Goal: Task Accomplishment & Management: Complete application form

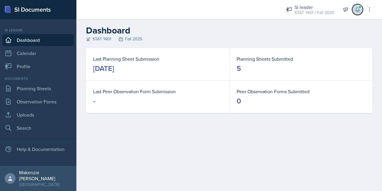
click at [358, 10] on icon at bounding box center [357, 10] width 6 height 6
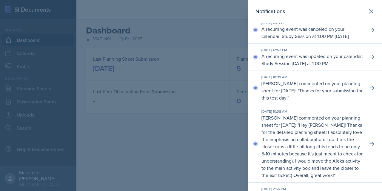
scroll to position [6, 0]
click at [369, 11] on icon at bounding box center [371, 12] width 4 height 4
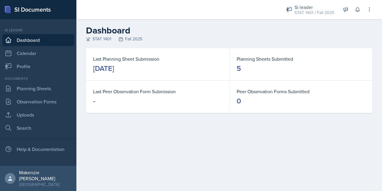
click at [38, 91] on link "Planning Sheets" at bounding box center [38, 88] width 72 height 12
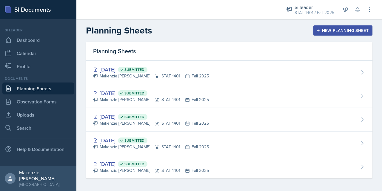
click at [328, 33] on div "New Planning Sheet" at bounding box center [342, 30] width 51 height 5
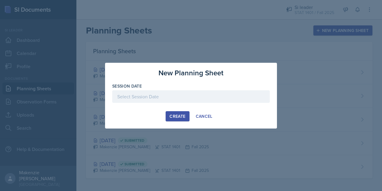
click at [203, 95] on div at bounding box center [191, 96] width 158 height 13
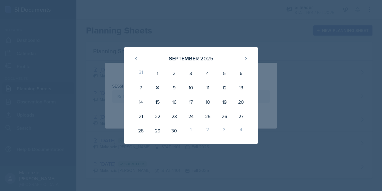
click at [157, 32] on div at bounding box center [191, 95] width 382 height 191
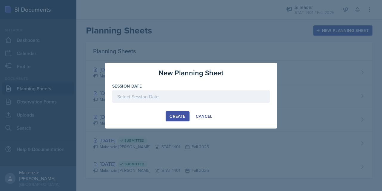
click at [141, 99] on div at bounding box center [191, 96] width 158 height 13
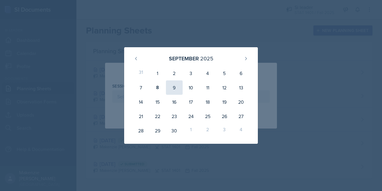
click at [174, 88] on div "9" at bounding box center [174, 87] width 17 height 14
type input "[DATE]"
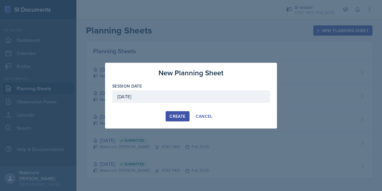
click at [178, 117] on div "Create" at bounding box center [177, 116] width 16 height 5
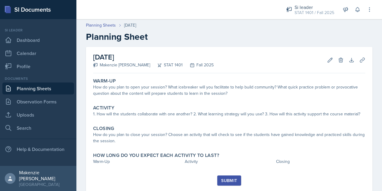
click at [29, 91] on link "Planning Sheets" at bounding box center [38, 88] width 72 height 12
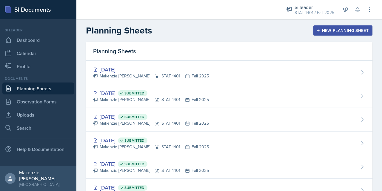
click at [323, 29] on div "New Planning Sheet" at bounding box center [342, 30] width 51 height 5
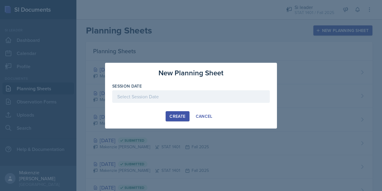
click at [121, 98] on div at bounding box center [191, 96] width 158 height 13
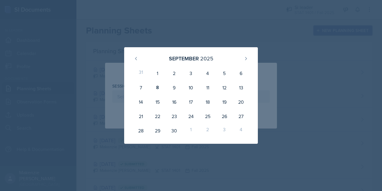
click at [213, 91] on div "11" at bounding box center [207, 87] width 17 height 14
type input "[DATE]"
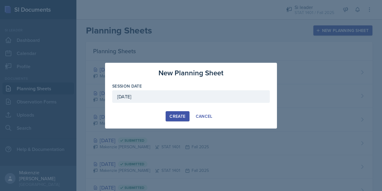
click at [179, 116] on div "Create" at bounding box center [177, 116] width 16 height 5
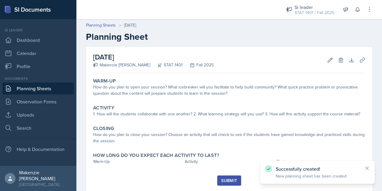
click at [366, 169] on icon at bounding box center [367, 168] width 6 height 6
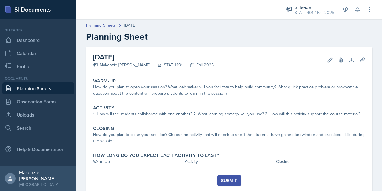
scroll to position [16, 0]
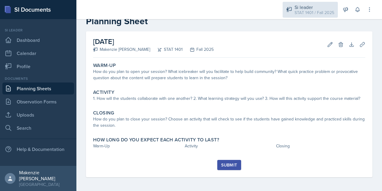
click at [305, 14] on div "STAT 1401 / Fall 2025" at bounding box center [314, 13] width 40 height 6
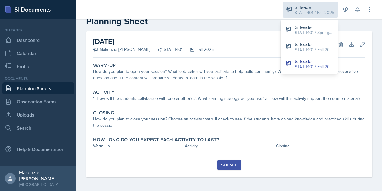
click at [301, 33] on div "STAT 1401 / Spring 2025" at bounding box center [314, 33] width 38 height 6
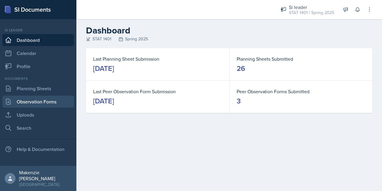
click at [38, 98] on link "Observation Forms" at bounding box center [38, 101] width 72 height 12
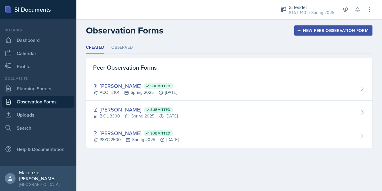
click at [46, 90] on link "Planning Sheets" at bounding box center [38, 88] width 72 height 12
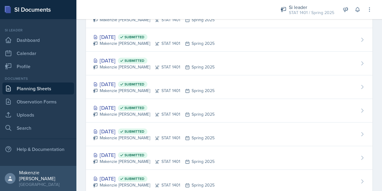
scroll to position [470, 0]
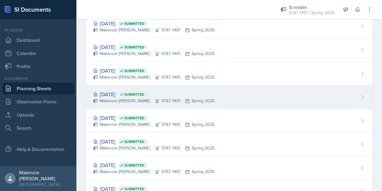
click at [221, 91] on div "[DATE] Submitted [PERSON_NAME] STAT 1401 Spring 2025" at bounding box center [229, 97] width 286 height 24
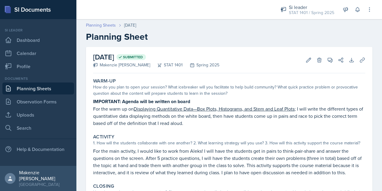
click at [95, 28] on link "Planning Sheets" at bounding box center [101, 25] width 30 height 6
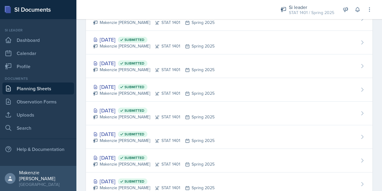
scroll to position [454, 0]
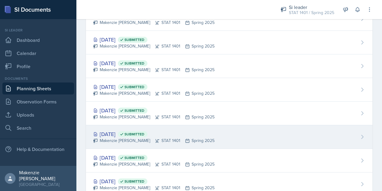
click at [228, 136] on div "[DATE] Submitted [PERSON_NAME] STAT 1401 Spring 2025" at bounding box center [229, 137] width 286 height 24
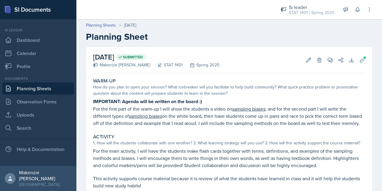
click at [32, 90] on link "Planning Sheets" at bounding box center [38, 88] width 72 height 12
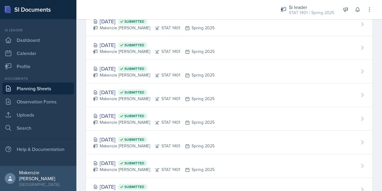
scroll to position [494, 0]
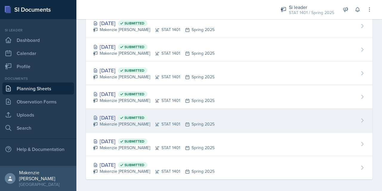
click at [124, 126] on div "[DATE] Submitted [PERSON_NAME] STAT 1401 Spring 2025" at bounding box center [229, 121] width 286 height 24
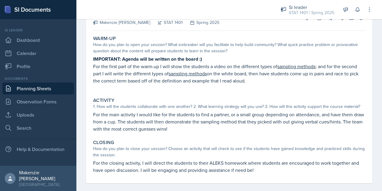
scroll to position [44, 0]
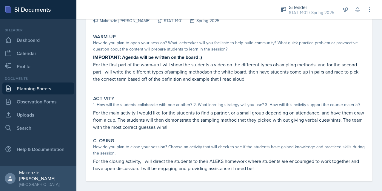
click at [95, 67] on p "For the first part of the warm-up I will show the students a video on the diffe…" at bounding box center [229, 71] width 272 height 21
click at [94, 66] on p "For the first part of the warm-up I will show the students a video on the diffe…" at bounding box center [229, 71] width 272 height 21
click at [95, 65] on p "For the first part of the warm-up I will show the students a video on the diffe…" at bounding box center [229, 71] width 272 height 21
click at [97, 67] on p "For the first part of the warm-up I will show the students a video on the diffe…" at bounding box center [229, 71] width 272 height 21
click at [177, 78] on p "For the first part of the warm-up I will show the students a video on the diffe…" at bounding box center [229, 71] width 272 height 21
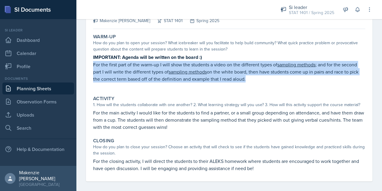
copy p "For the first part of the warm-up I will show the students a video on the diffe…"
click at [95, 112] on p "For the main activity I would like for the students to find a partner, or a sma…" at bounding box center [229, 119] width 272 height 21
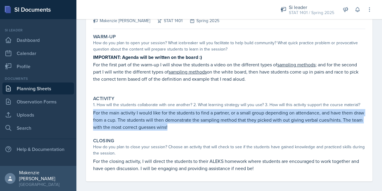
copy p "For the main activity I would like for the students to find a partner, or a sma…"
click at [97, 164] on p "For the closing activity, I will direct the students to their ALEKS homework wh…" at bounding box center [229, 164] width 272 height 14
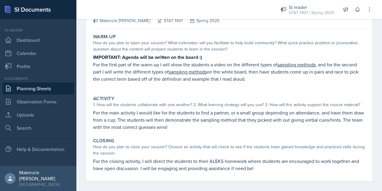
click at [95, 162] on p "For the closing activity, I will direct the students to their ALEKS homework wh…" at bounding box center [229, 164] width 272 height 14
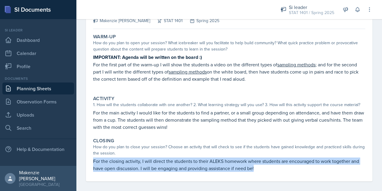
copy p "For the closing activity, I will direct the students to their ALEKS homework wh…"
click at [258, 167] on p "For the closing activity, I will direct the students to their ALEKS homework wh…" at bounding box center [229, 164] width 272 height 14
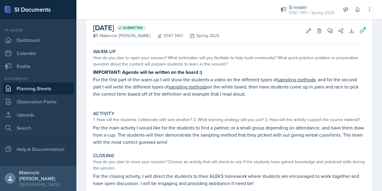
scroll to position [0, 0]
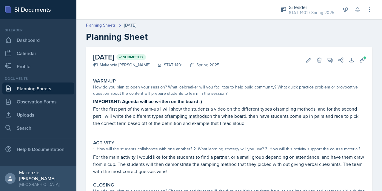
click at [39, 90] on link "Planning Sheets" at bounding box center [38, 88] width 72 height 12
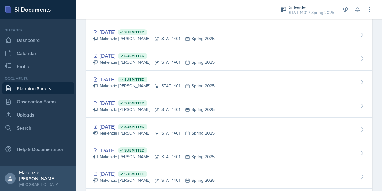
scroll to position [494, 0]
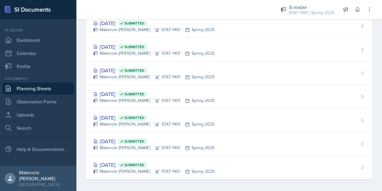
click at [127, 97] on div "Makenzie [PERSON_NAME] STAT 1401 Spring 2025" at bounding box center [153, 100] width 121 height 6
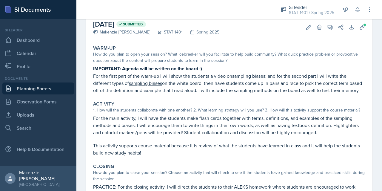
scroll to position [34, 0]
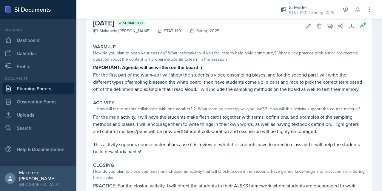
click at [94, 68] on strong "IMPORTANT: Agenda will be written on the board :)" at bounding box center [147, 67] width 109 height 7
click at [96, 69] on strong "IMPORTANT: Agenda will be written on the board :)" at bounding box center [147, 67] width 109 height 7
click at [97, 68] on strong "IMPORTANT: Agenda will be written on the board :)" at bounding box center [147, 67] width 109 height 7
click at [94, 70] on strong "IMPORTANT: Agenda will be written on the board :)" at bounding box center [147, 67] width 109 height 7
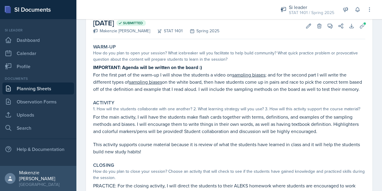
click at [95, 69] on strong "IMPORTANT: Agenda will be written on the board :)" at bounding box center [147, 67] width 109 height 7
click at [112, 69] on strong "IMPORTANT: Agenda will be written on the board :)" at bounding box center [147, 67] width 109 height 7
copy div "IMPORTANT: Agenda will be written on the board :) For the first part of the war…"
click at [92, 125] on div "Activity 1. How will the students collaborate with one another? 2. What learnin…" at bounding box center [229, 127] width 277 height 60
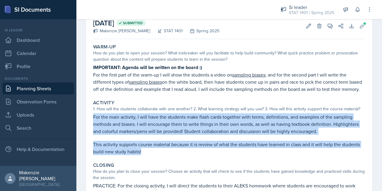
copy div "For the main activity, I will have the students make flash cards together with …"
click at [223, 155] on p "This activity supports course material because it is review of what the student…" at bounding box center [229, 147] width 272 height 14
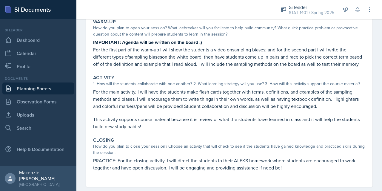
scroll to position [76, 0]
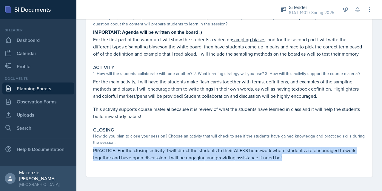
copy p "PRACTICE: For the closing activity, I will direct the students to their ALEKS h…"
click at [250, 181] on div "[DATE] Submitted [PERSON_NAME] STAT 1401 Spring 2025 Edit Delete View Comments …" at bounding box center [228, 84] width 305 height 213
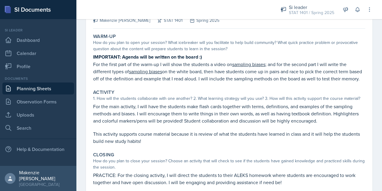
scroll to position [0, 0]
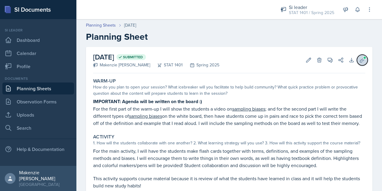
click at [363, 57] on span at bounding box center [365, 58] width 4 height 4
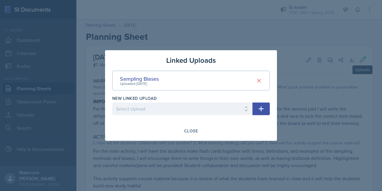
click at [220, 43] on div at bounding box center [191, 95] width 382 height 191
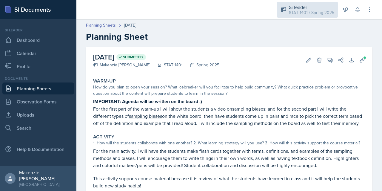
click at [308, 13] on div "STAT 1401 / Spring 2025" at bounding box center [311, 13] width 45 height 6
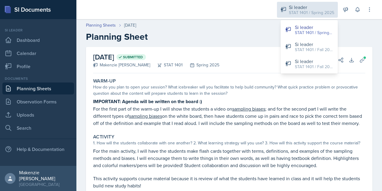
click at [314, 66] on div "STAT 1401 / Fall 2025" at bounding box center [314, 67] width 38 height 6
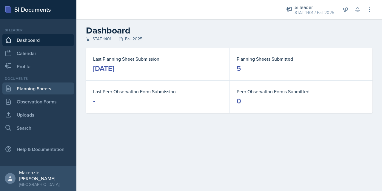
click at [43, 91] on link "Planning Sheets" at bounding box center [38, 88] width 72 height 12
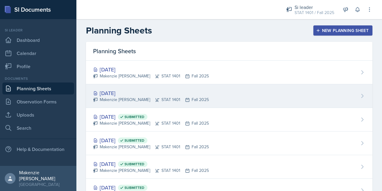
click at [231, 94] on div "[DATE] [PERSON_NAME] STAT 1401 Fall 2025" at bounding box center [229, 96] width 286 height 24
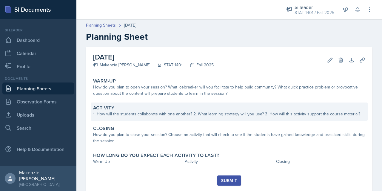
click at [134, 117] on div "1. How will the students collaborate with one another? 2. What learning strateg…" at bounding box center [229, 114] width 272 height 6
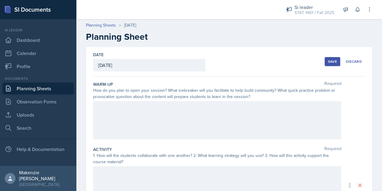
click at [141, 109] on div at bounding box center [217, 120] width 248 height 38
click at [106, 118] on p at bounding box center [217, 117] width 238 height 7
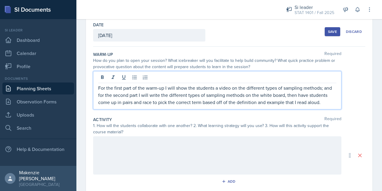
click at [111, 143] on p at bounding box center [217, 142] width 238 height 7
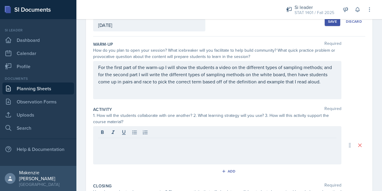
click at [106, 142] on p at bounding box center [217, 142] width 238 height 7
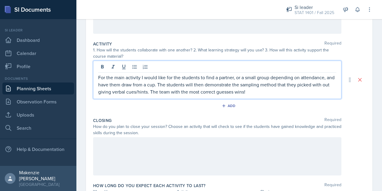
click at [129, 145] on p at bounding box center [217, 143] width 238 height 7
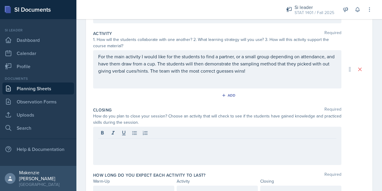
click at [118, 145] on p at bounding box center [217, 143] width 238 height 7
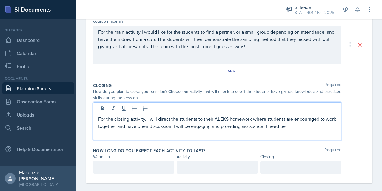
scroll to position [146, 0]
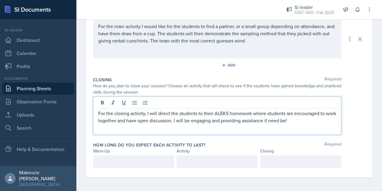
click at [139, 162] on p at bounding box center [133, 161] width 71 height 7
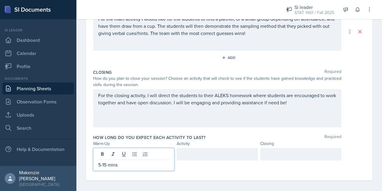
scroll to position [156, 0]
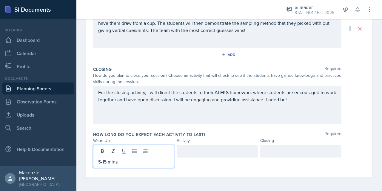
click at [197, 154] on div at bounding box center [217, 151] width 81 height 13
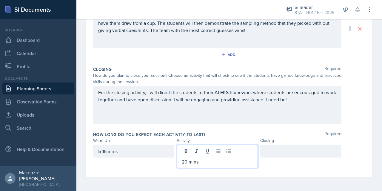
click at [280, 149] on div at bounding box center [300, 151] width 81 height 13
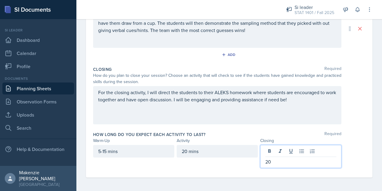
click at [353, 143] on div "Warm-Up Activity Closing" at bounding box center [229, 140] width 272 height 6
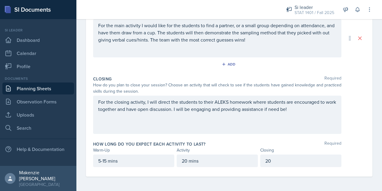
scroll to position [146, 0]
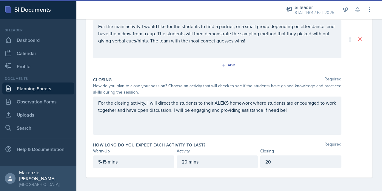
click at [370, 149] on div "Date [DATE] [DATE] 31 1 2 3 4 5 6 7 8 9 10 11 12 13 14 15 16 17 18 19 20 21 22 …" at bounding box center [228, 46] width 305 height 291
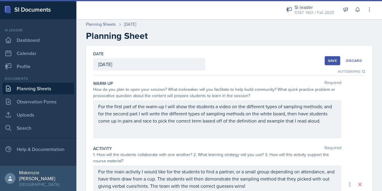
scroll to position [0, 0]
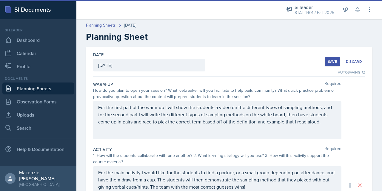
click at [328, 62] on div "Save" at bounding box center [332, 61] width 9 height 5
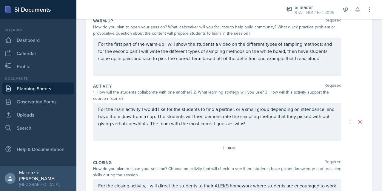
click at [45, 90] on link "Planning Sheets" at bounding box center [38, 88] width 72 height 12
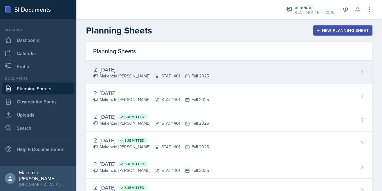
click at [227, 75] on div "[DATE] [PERSON_NAME] STAT 1401 Fall 2025" at bounding box center [229, 73] width 286 height 24
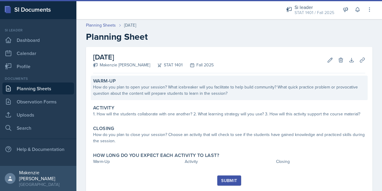
click at [217, 94] on div "How do you plan to open your session? What icebreaker will you facilitate to he…" at bounding box center [229, 90] width 272 height 13
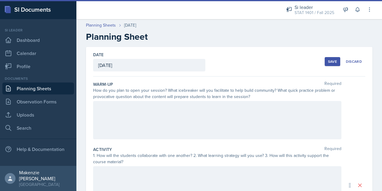
click at [202, 116] on div at bounding box center [217, 120] width 248 height 38
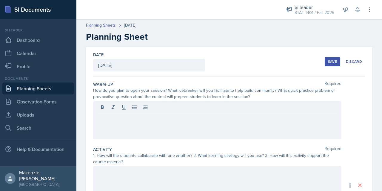
click at [120, 119] on p at bounding box center [217, 117] width 238 height 7
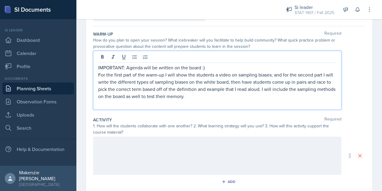
scroll to position [57, 0]
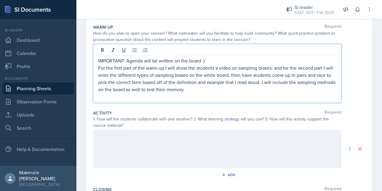
click at [100, 68] on p "For the first part of the warm-up I will show the students a video on sampling …" at bounding box center [217, 78] width 238 height 29
click at [100, 70] on p "For the first part of the warm-up I will show the students a video on sampling …" at bounding box center [217, 78] width 238 height 29
click at [99, 69] on p "For the first part of the warm-up I will show the students a video on sampling …" at bounding box center [217, 78] width 238 height 29
click at [99, 70] on p "For the first part of the warm-up I will show the students a video on sampling …" at bounding box center [217, 78] width 238 height 29
click at [104, 60] on p "IMPORTANT: Agenda will be written on the board :)" at bounding box center [217, 60] width 238 height 7
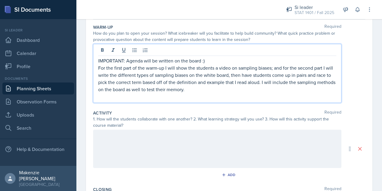
click at [106, 59] on p "IMPORTANT: Agenda will be written on the board :)" at bounding box center [217, 60] width 238 height 7
click at [85, 29] on div "Date [DATE] [DATE] 31 1 2 3 4 5 6 7 8 9 10 11 12 13 14 15 16 17 18 19 20 21 22 …" at bounding box center [228, 145] width 305 height 311
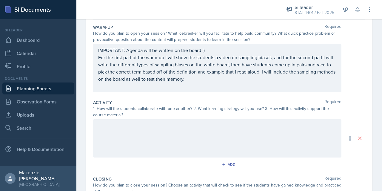
click at [104, 51] on div "IMPORTANT: Agenda will be written on the board :) For the first part of the war…" at bounding box center [217, 68] width 248 height 48
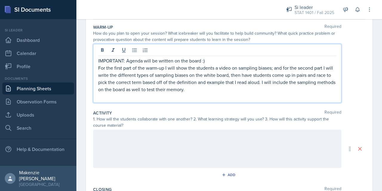
click at [111, 63] on p "IMPORTANT: Agenda will be written on the board :)" at bounding box center [217, 60] width 238 height 7
click at [109, 62] on p "IMPORTANT: Agenda will be written on the board :)" at bounding box center [217, 60] width 238 height 7
click at [106, 61] on p "IMPORTANT: Agenda will be written on the board :)" at bounding box center [217, 60] width 238 height 7
click at [85, 30] on div "Date [DATE] [DATE] 31 1 2 3 4 5 6 7 8 9 10 11 12 13 14 15 16 17 18 19 20 21 22 …" at bounding box center [228, 145] width 305 height 311
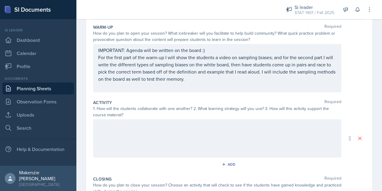
click at [106, 52] on div "IMPORTANT: Agenda will be written on the board :) For the first part of the war…" at bounding box center [217, 68] width 248 height 48
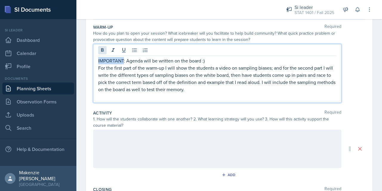
click at [102, 49] on icon at bounding box center [102, 50] width 3 height 4
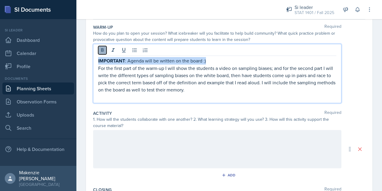
click at [102, 49] on icon at bounding box center [102, 50] width 3 height 4
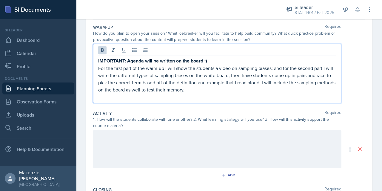
click at [99, 67] on p "For the first part of the warm-up I will show the students a video on sampling …" at bounding box center [217, 78] width 238 height 29
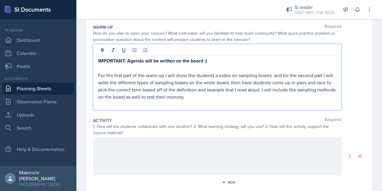
click at [128, 144] on div at bounding box center [217, 156] width 248 height 38
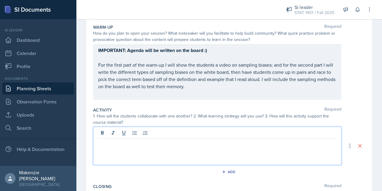
scroll to position [47, 0]
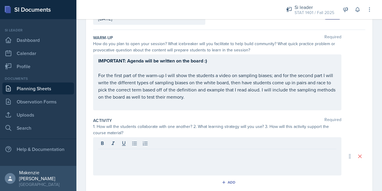
click at [106, 156] on p at bounding box center [217, 153] width 238 height 7
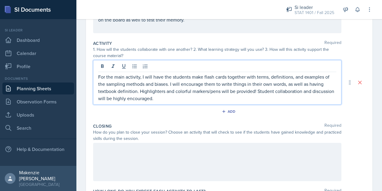
scroll to position [124, 0]
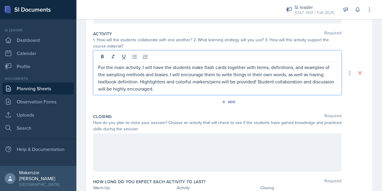
click at [123, 147] on div at bounding box center [217, 152] width 248 height 38
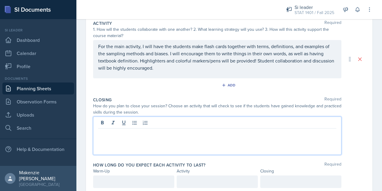
click at [102, 75] on div "For the main activity, I will have the students make flash cards together with …" at bounding box center [217, 59] width 248 height 38
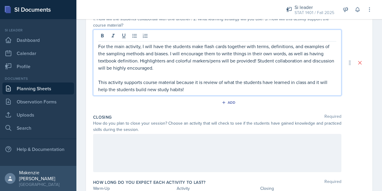
click at [119, 140] on div at bounding box center [217, 153] width 248 height 38
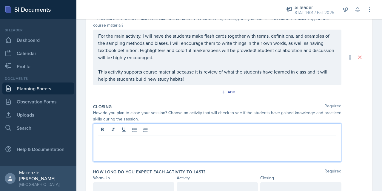
scroll to position [143, 0]
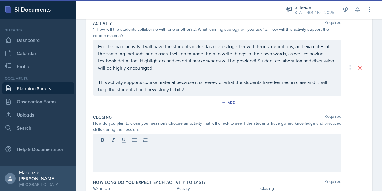
click at [120, 152] on p at bounding box center [217, 150] width 238 height 7
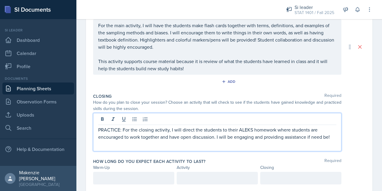
scroll to position [165, 0]
click at [362, 133] on div "Date [DATE] [DATE] 31 1 2 3 4 5 6 7 8 9 10 11 12 13 14 15 16 17 18 19 20 21 22 …" at bounding box center [229, 37] width 286 height 311
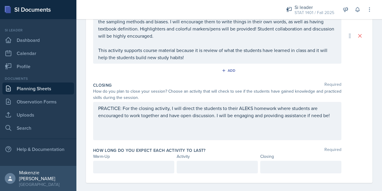
scroll to position [174, 0]
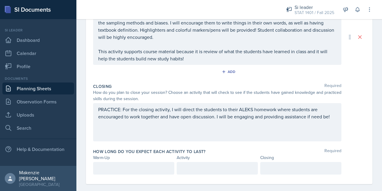
click at [328, 117] on p "PRACTICE: For the closing activity, I will direct the students to their ALEKS h…" at bounding box center [217, 113] width 238 height 14
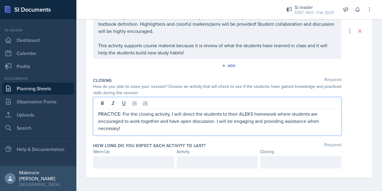
click at [357, 122] on div "PRACTICE: For the closing activity, I will direct the students to their ALEKS h…" at bounding box center [229, 116] width 272 height 38
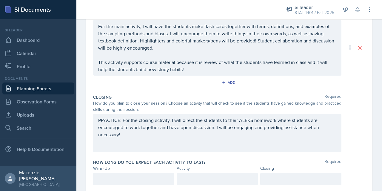
scroll to position [163, 0]
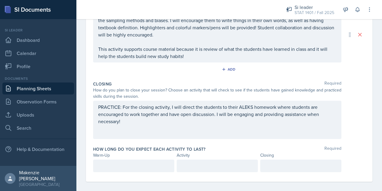
click at [147, 166] on p at bounding box center [133, 165] width 71 height 7
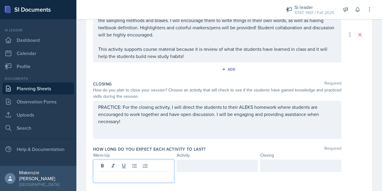
scroll to position [187, 0]
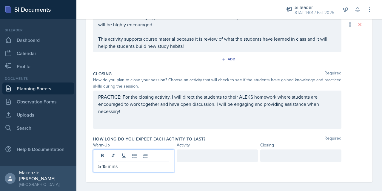
click at [234, 157] on div at bounding box center [217, 155] width 81 height 13
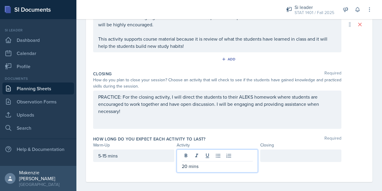
click at [295, 155] on div at bounding box center [300, 155] width 81 height 13
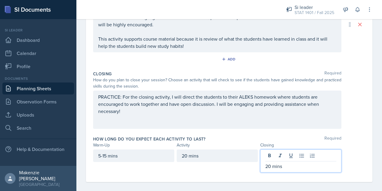
click at [345, 149] on div "5-15 mins 20 mins 20 mins" at bounding box center [229, 160] width 272 height 23
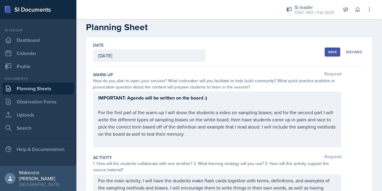
scroll to position [9, 0]
click at [328, 50] on div "Save" at bounding box center [332, 52] width 9 height 5
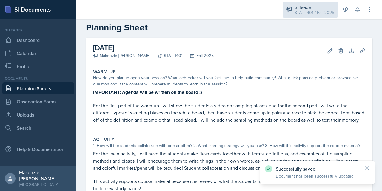
click at [308, 8] on div "Si leader" at bounding box center [314, 7] width 40 height 7
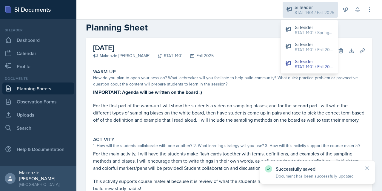
click at [319, 27] on div "Si leader" at bounding box center [314, 27] width 38 height 7
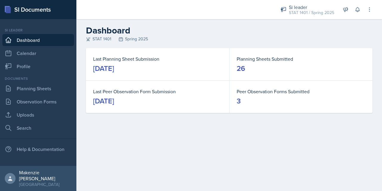
click at [39, 88] on link "Planning Sheets" at bounding box center [38, 88] width 72 height 12
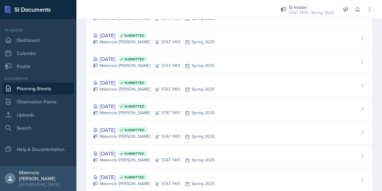
scroll to position [494, 0]
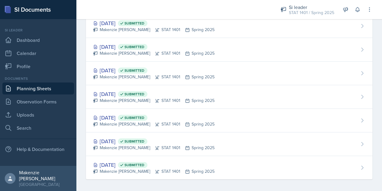
click at [34, 116] on link "Uploads" at bounding box center [38, 115] width 72 height 12
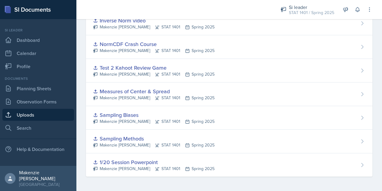
scroll to position [142, 0]
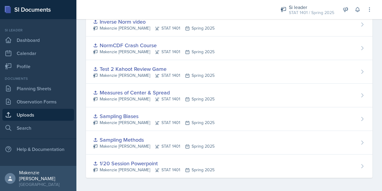
click at [359, 118] on icon at bounding box center [362, 119] width 6 height 6
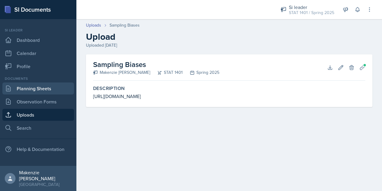
click at [41, 87] on link "Planning Sheets" at bounding box center [38, 88] width 72 height 12
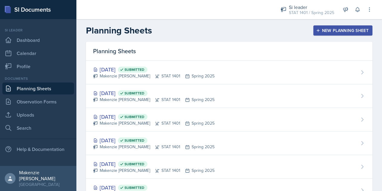
click at [24, 119] on link "Uploads" at bounding box center [38, 115] width 72 height 12
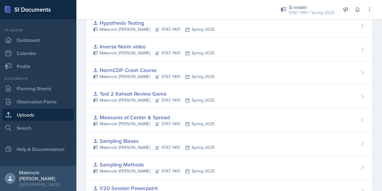
scroll to position [142, 0]
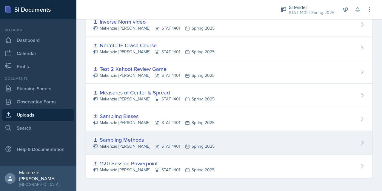
click at [346, 144] on div "Sampling Methods [PERSON_NAME] STAT 1401 Spring 2025" at bounding box center [229, 143] width 286 height 24
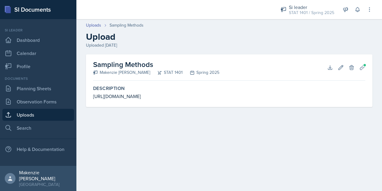
click at [134, 97] on div "[URL][DOMAIN_NAME]" at bounding box center [229, 95] width 272 height 7
click at [133, 97] on div "Sampling Methods [PERSON_NAME] STAT 1401 Spring 2025 Download Edit Delete Plann…" at bounding box center [229, 80] width 286 height 53
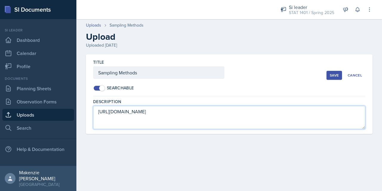
click at [134, 112] on textarea "[URL][DOMAIN_NAME]" at bounding box center [229, 117] width 272 height 23
click at [133, 111] on textarea "[URL][DOMAIN_NAME]" at bounding box center [229, 117] width 272 height 23
click at [133, 112] on textarea "[URL][DOMAIN_NAME]" at bounding box center [229, 117] width 272 height 23
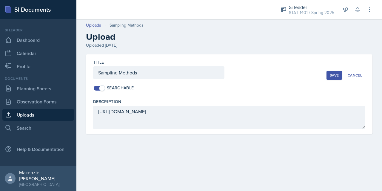
click at [186, 149] on main "Uploads Sampling Methods Upload Uploaded [DATE] Title Sampling Methods Searchab…" at bounding box center [228, 105] width 305 height 172
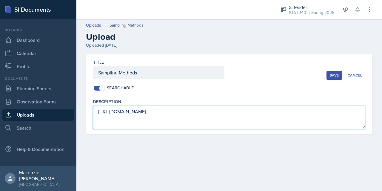
click at [145, 112] on textarea "[URL][DOMAIN_NAME]" at bounding box center [229, 117] width 272 height 23
click at [135, 112] on textarea "[URL][DOMAIN_NAME]" at bounding box center [229, 117] width 272 height 23
click at [134, 113] on textarea "[URL][DOMAIN_NAME]" at bounding box center [229, 117] width 272 height 23
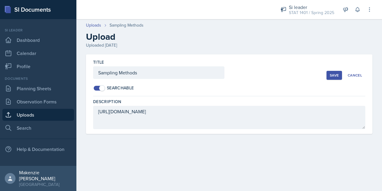
click at [177, 156] on main "Uploads Sampling Methods Upload Uploaded [DATE] Title Sampling Methods Searchab…" at bounding box center [228, 105] width 305 height 172
click at [243, 167] on main "Uploads Sampling Methods Upload Uploaded [DATE] Title Sampling Methods Searchab…" at bounding box center [228, 105] width 305 height 172
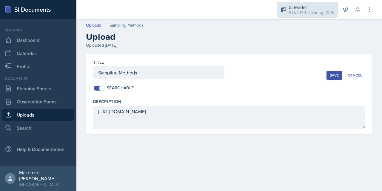
click at [302, 13] on div "STAT 1401 / Spring 2025" at bounding box center [311, 13] width 45 height 6
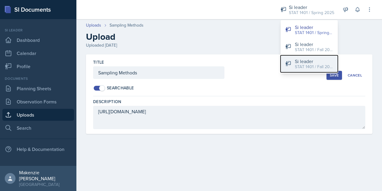
click at [314, 67] on div "STAT 1401 / Fall 2025" at bounding box center [314, 67] width 38 height 6
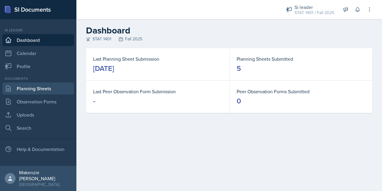
click at [27, 92] on link "Planning Sheets" at bounding box center [38, 88] width 72 height 12
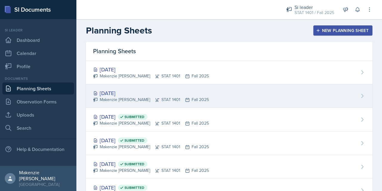
click at [182, 92] on div "[DATE]" at bounding box center [151, 93] width 116 height 8
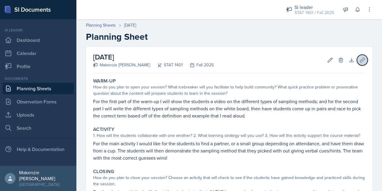
click at [359, 60] on icon at bounding box center [362, 60] width 6 height 6
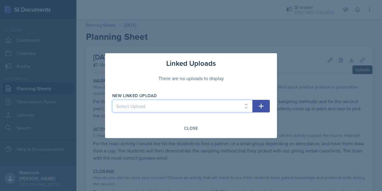
click at [182, 107] on select "Select Upload Week 2_Session 1" at bounding box center [182, 106] width 140 height 13
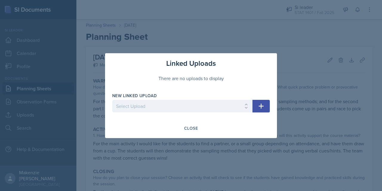
click at [260, 106] on icon "button" at bounding box center [261, 105] width 5 height 5
click at [22, 116] on div at bounding box center [191, 95] width 382 height 191
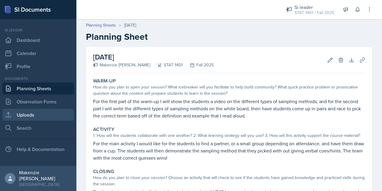
click at [24, 117] on link "Uploads" at bounding box center [38, 115] width 72 height 12
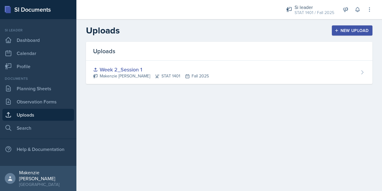
click at [354, 29] on div "New Upload" at bounding box center [352, 30] width 33 height 5
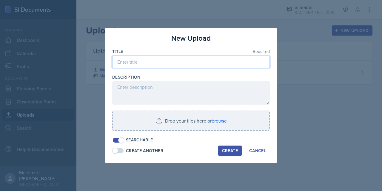
click at [182, 62] on input at bounding box center [191, 61] width 158 height 13
type input "Sampling Biases"
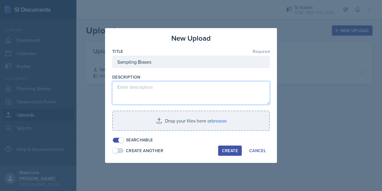
click at [188, 85] on textarea at bounding box center [191, 92] width 158 height 23
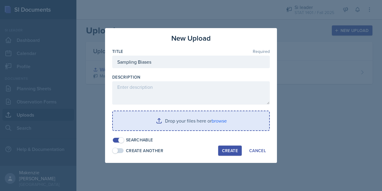
click at [200, 123] on input "file" at bounding box center [191, 120] width 156 height 19
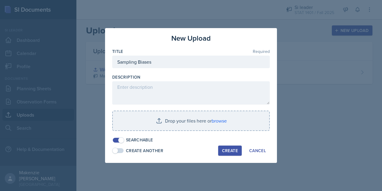
click at [230, 89] on textarea at bounding box center [191, 92] width 158 height 23
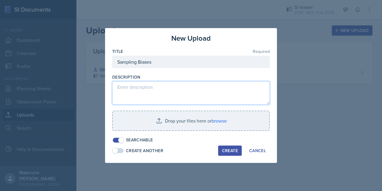
click at [155, 89] on textarea at bounding box center [191, 92] width 158 height 23
paste textarea "[URL][DOMAIN_NAME]"
type textarea "[URL][DOMAIN_NAME]"
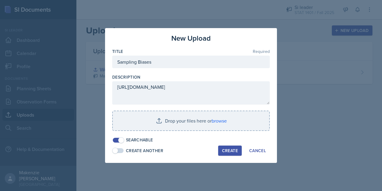
click at [229, 151] on div "Create" at bounding box center [230, 150] width 16 height 5
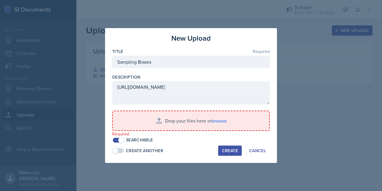
click at [200, 126] on input "file" at bounding box center [191, 120] width 156 height 19
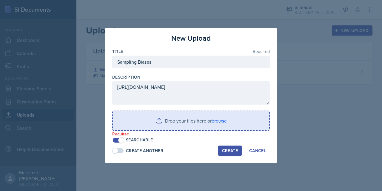
click at [161, 125] on input "file" at bounding box center [191, 120] width 156 height 19
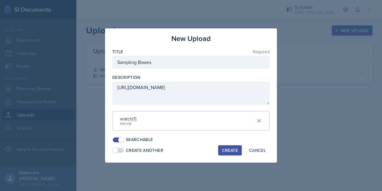
click at [226, 152] on div "Create" at bounding box center [230, 150] width 16 height 5
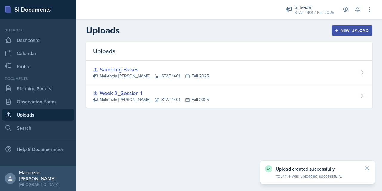
click at [358, 29] on div "New Upload" at bounding box center [352, 30] width 33 height 5
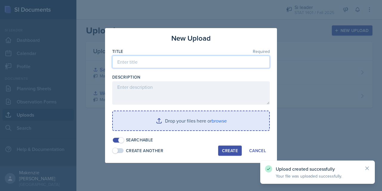
click at [179, 61] on input at bounding box center [191, 61] width 158 height 13
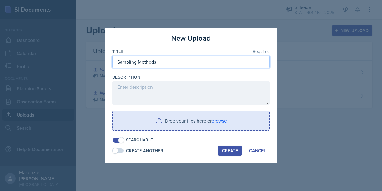
type input "Sampling Methods"
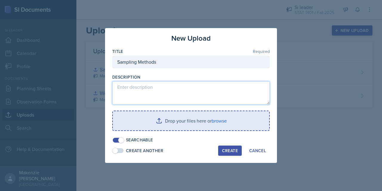
click at [189, 87] on textarea at bounding box center [191, 92] width 158 height 23
paste textarea "[URL][DOMAIN_NAME]"
type textarea "[URL][DOMAIN_NAME]"
click at [162, 123] on input "file" at bounding box center [191, 120] width 156 height 19
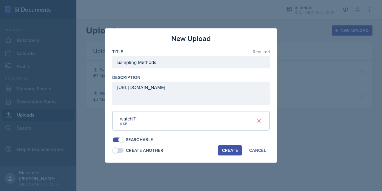
click at [234, 150] on div "Create" at bounding box center [230, 150] width 16 height 5
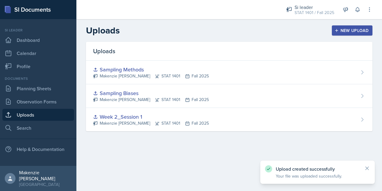
click at [30, 92] on link "Planning Sheets" at bounding box center [38, 88] width 72 height 12
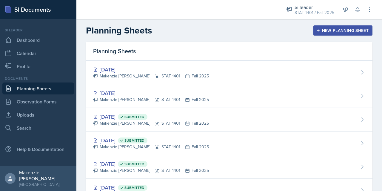
click at [227, 96] on div "[DATE] [PERSON_NAME] STAT 1401 Fall 2025" at bounding box center [229, 96] width 286 height 24
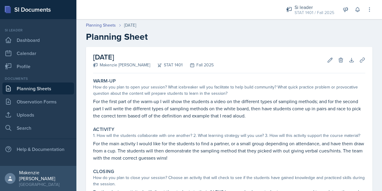
click at [280, 102] on p "For the first part of the warm-up I will show the students a video on the diffe…" at bounding box center [229, 108] width 272 height 21
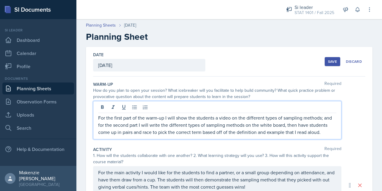
click at [291, 119] on p "For the first part of the warm-up I will show the students a video on the diffe…" at bounding box center [217, 124] width 238 height 21
click at [123, 106] on icon at bounding box center [124, 107] width 6 height 6
click at [102, 109] on icon at bounding box center [102, 107] width 6 height 6
click at [215, 125] on p "For the first part of the warm-up I will show the students a video on the diffe…" at bounding box center [217, 125] width 238 height 22
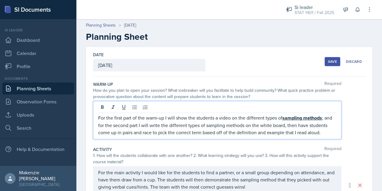
click at [181, 128] on p "For the first part of the warm-up I will show the students a video on the diffe…" at bounding box center [217, 125] width 238 height 22
click at [181, 127] on p "For the first part of the warm-up I will show the students a video on the diffe…" at bounding box center [217, 125] width 238 height 22
click at [123, 108] on icon at bounding box center [124, 107] width 6 height 6
click at [144, 136] on p "For the first part of the warm-up I will show the students a video on the diffe…" at bounding box center [217, 125] width 238 height 22
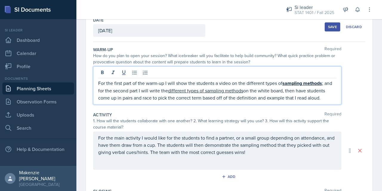
scroll to position [35, 0]
click at [100, 82] on p "For the first part of the warm-up I will show the students a video on the diffe…" at bounding box center [217, 90] width 238 height 22
click at [99, 83] on p "For the first part of the warm-up I will show the students a video on the diffe…" at bounding box center [217, 90] width 238 height 22
click at [161, 169] on div "For the main activity I would like for the students to find a partner, or a sma…" at bounding box center [217, 150] width 248 height 38
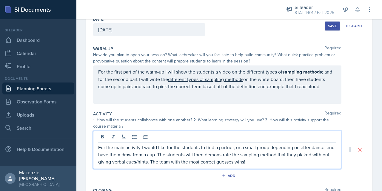
scroll to position [0, 0]
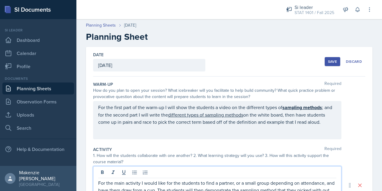
click at [328, 60] on div "Save" at bounding box center [332, 61] width 9 height 5
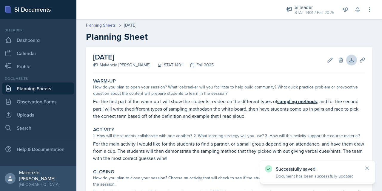
click at [349, 60] on icon at bounding box center [351, 60] width 4 height 4
click at [360, 60] on icon at bounding box center [362, 60] width 6 height 6
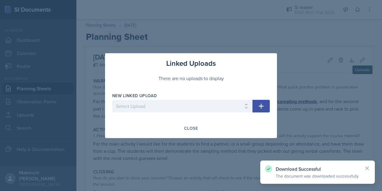
click at [262, 107] on icon "button" at bounding box center [260, 105] width 7 height 7
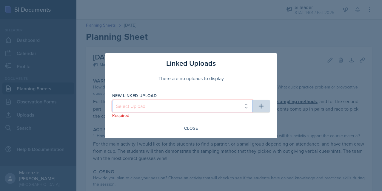
click at [229, 107] on select "Select Upload Week 2_Session 1 Sampling Biases Sampling Methods" at bounding box center [182, 106] width 140 height 13
select select "c77bef9f-b0e7-45d5-b67b-0185079dca3f"
click at [112, 100] on select "Select Upload Week 2_Session 1 Sampling Biases Sampling Methods" at bounding box center [182, 106] width 140 height 13
click at [260, 107] on icon "button" at bounding box center [260, 105] width 7 height 7
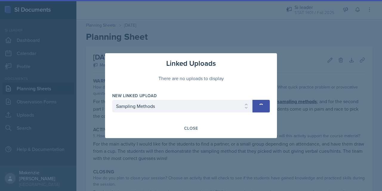
select select
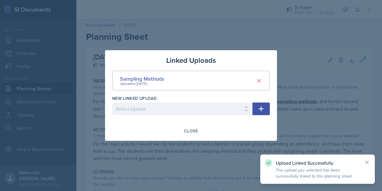
click at [189, 137] on div "Linked Uploads Sampling Methods Uploaded [DATE] New Linked Upload Select Upload…" at bounding box center [191, 95] width 172 height 90
click at [192, 130] on div "Close" at bounding box center [191, 130] width 14 height 5
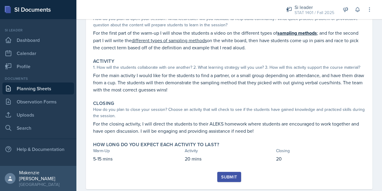
scroll to position [80, 0]
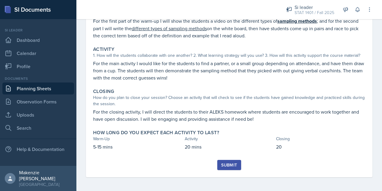
click at [155, 183] on div "[DATE] [PERSON_NAME] STAT 1401 Fall 2025 Edit Delete Download Uploads Autosavin…" at bounding box center [228, 79] width 305 height 225
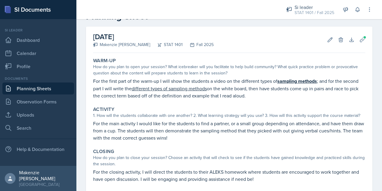
scroll to position [20, 0]
click at [39, 90] on link "Planning Sheets" at bounding box center [38, 88] width 72 height 12
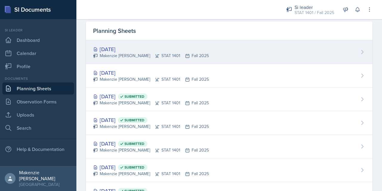
click at [113, 53] on div "Makenzie [PERSON_NAME] STAT 1401 Fall 2025" at bounding box center [151, 56] width 116 height 6
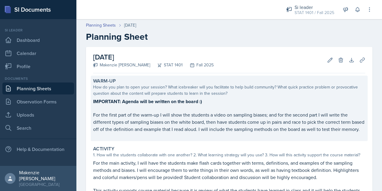
click at [97, 101] on strong "IMPORTANT: Agenda will be written on the board :)" at bounding box center [147, 101] width 109 height 7
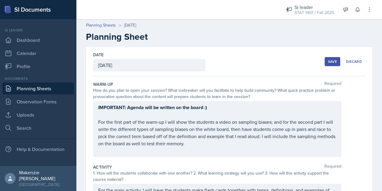
click at [107, 109] on div "IMPORTANT: Agenda will be written on the board :) For the first part of the war…" at bounding box center [217, 129] width 248 height 56
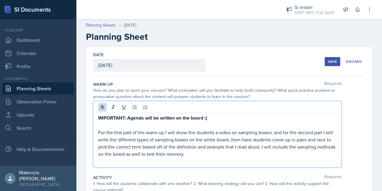
click at [113, 118] on strong "IMPORTANT: Agenda will be written on the board :)" at bounding box center [152, 117] width 109 height 7
click at [113, 119] on strong "IMPORTANT: Agenda will be written on the board :)" at bounding box center [152, 117] width 109 height 7
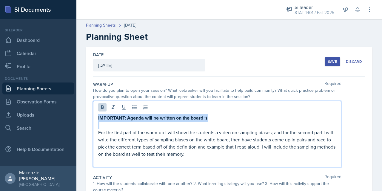
copy strong "IMPORTANT: Agenda will be written on the board :)"
click at [214, 156] on p "For the first part of the warm-up I will show the students a video on sampling …" at bounding box center [217, 143] width 238 height 29
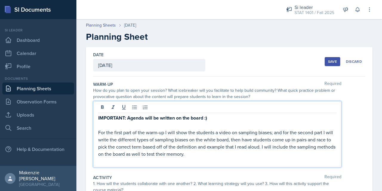
click at [352, 137] on div "IMPORTANT: Agenda will be written on the board :) For the first part of the war…" at bounding box center [229, 134] width 272 height 66
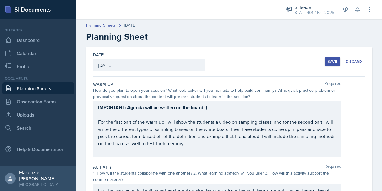
click at [239, 123] on div "IMPORTANT: Agenda will be written on the board :) For the first part of the war…" at bounding box center [217, 129] width 238 height 50
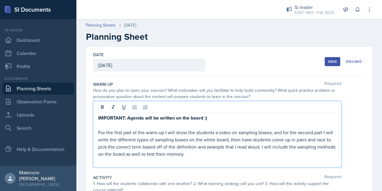
click at [240, 133] on p "For the first part of the warm-up I will show the students a video on sampling …" at bounding box center [217, 143] width 238 height 29
click at [124, 109] on icon at bounding box center [124, 107] width 4 height 4
click at [102, 106] on icon at bounding box center [102, 107] width 3 height 4
click at [129, 140] on p "For the first part of the warm-up I will show the students a video on sampling …" at bounding box center [217, 143] width 238 height 29
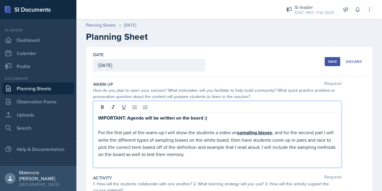
click at [128, 142] on p "For the first part of the warm-up I will show the students a video on sampling …" at bounding box center [217, 143] width 238 height 29
click at [128, 141] on p "For the first part of the warm-up I will show the students a video on sampling …" at bounding box center [217, 143] width 238 height 29
click at [114, 108] on icon at bounding box center [113, 107] width 6 height 6
click at [113, 108] on icon at bounding box center [113, 107] width 3 height 4
click at [124, 109] on icon at bounding box center [124, 107] width 4 height 4
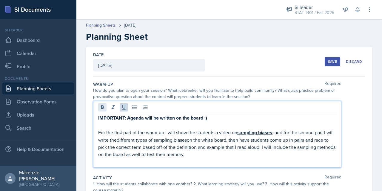
click at [102, 106] on icon at bounding box center [102, 107] width 3 height 4
click at [215, 158] on p at bounding box center [217, 161] width 238 height 7
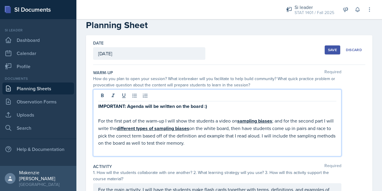
scroll to position [10, 0]
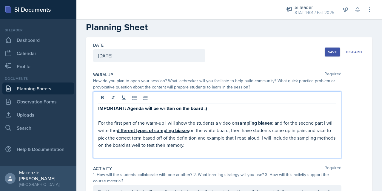
click at [130, 130] on u "different types of sampling biases" at bounding box center [153, 130] width 72 height 7
click at [130, 131] on u "different types of sampling biases" at bounding box center [153, 130] width 72 height 7
click at [130, 130] on u "different types of sampling biases" at bounding box center [153, 130] width 72 height 7
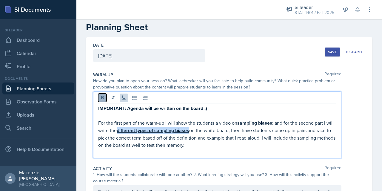
click at [104, 96] on icon at bounding box center [102, 98] width 6 height 6
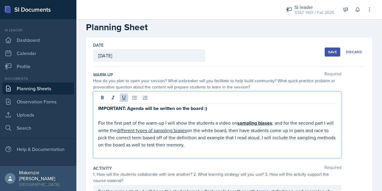
click at [152, 153] on p at bounding box center [217, 151] width 238 height 7
click at [211, 146] on p "For the first part of the warm-up I will show the students a video on sampling …" at bounding box center [217, 133] width 238 height 29
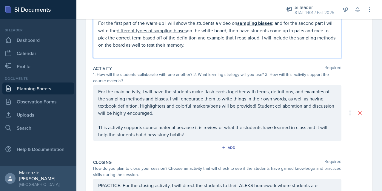
scroll to position [110, 0]
click at [110, 97] on p "For the main activity, I will have the students make flash cards together with …" at bounding box center [217, 101] width 238 height 29
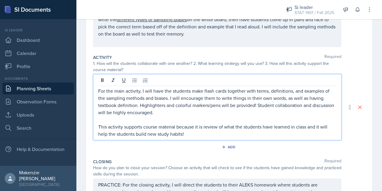
click at [111, 97] on p "For the main activity, I will have the students make flash cards together with …" at bounding box center [217, 101] width 238 height 29
click at [133, 69] on div "1. How will the students collaborate with one another? 2. What learning strateg…" at bounding box center [217, 66] width 248 height 13
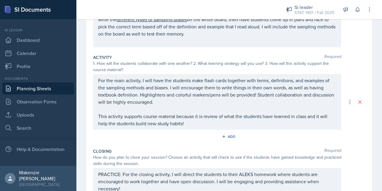
click at [112, 88] on p "For the main activity, I will have the students make flash cards together with …" at bounding box center [217, 91] width 238 height 29
click at [110, 88] on p "For the main activity, I will have the students make flash cards together with …" at bounding box center [217, 91] width 238 height 29
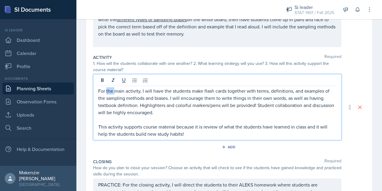
click at [137, 102] on p "For the main activity, I will have the students make flash cards together with …" at bounding box center [217, 101] width 238 height 29
click at [112, 101] on p "For the main activity, I will have the students make flash cards together with …" at bounding box center [217, 101] width 238 height 29
click at [113, 99] on p "For the main activity, I will have the students make flash cards together with …" at bounding box center [217, 101] width 238 height 29
click at [126, 79] on button at bounding box center [124, 80] width 8 height 8
click at [196, 134] on p "This activity supports course material because it is review of what the student…" at bounding box center [217, 130] width 238 height 14
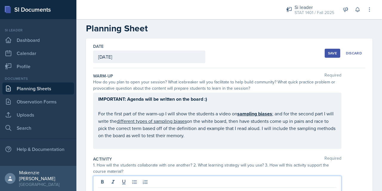
scroll to position [0, 0]
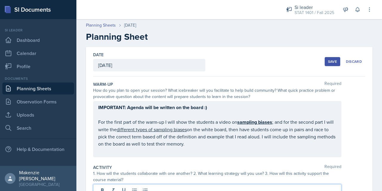
click at [331, 61] on div "Save" at bounding box center [332, 61] width 9 height 5
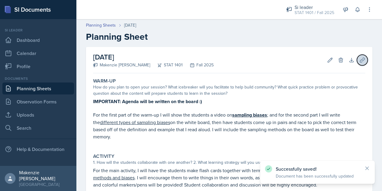
click at [359, 61] on icon at bounding box center [362, 60] width 6 height 6
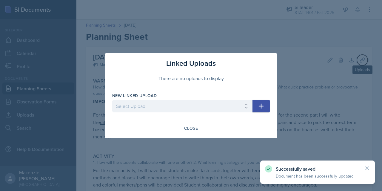
click at [263, 107] on icon "button" at bounding box center [260, 105] width 7 height 7
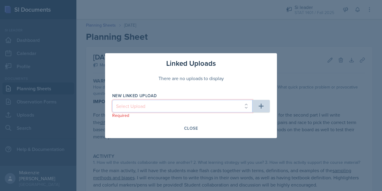
click at [229, 107] on select "Select Upload Week 2_Session 1 Sampling Biases Sampling Methods" at bounding box center [182, 106] width 140 height 13
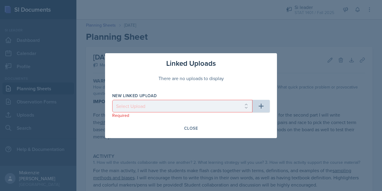
click at [298, 103] on div at bounding box center [191, 95] width 382 height 191
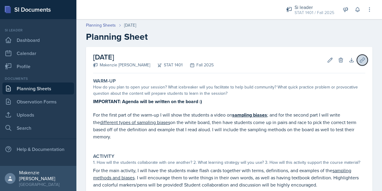
click at [359, 62] on icon at bounding box center [362, 60] width 6 height 6
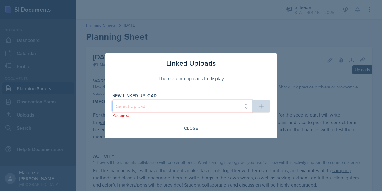
click at [239, 104] on select "Select Upload Week 2_Session 1 Sampling Biases Sampling Methods" at bounding box center [182, 106] width 140 height 13
select select "5e33a696-eaff-4927-a9cc-be2e7d82db7f"
click at [112, 100] on select "Select Upload Week 2_Session 1 Sampling Biases Sampling Methods" at bounding box center [182, 106] width 140 height 13
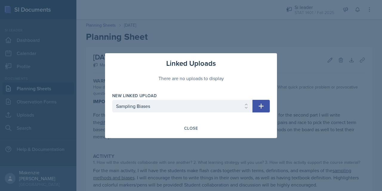
click at [260, 106] on icon "button" at bounding box center [260, 105] width 7 height 7
select select
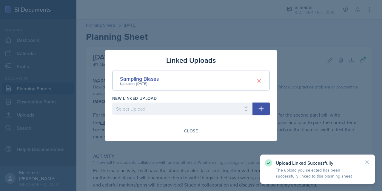
click at [372, 133] on div at bounding box center [191, 95] width 382 height 191
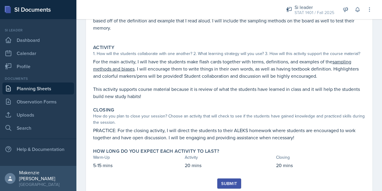
scroll to position [127, 0]
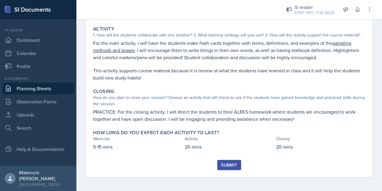
click at [226, 164] on div "Submit" at bounding box center [229, 164] width 16 height 5
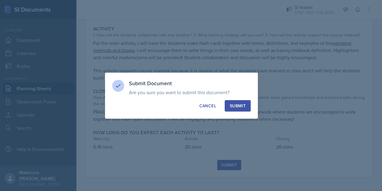
click at [243, 104] on div "Submit" at bounding box center [238, 106] width 16 height 6
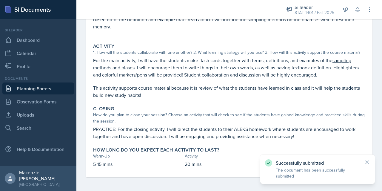
click at [34, 89] on link "Planning Sheets" at bounding box center [38, 88] width 72 height 12
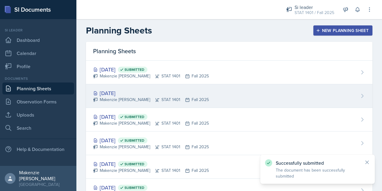
click at [238, 94] on div "[DATE] [PERSON_NAME] STAT 1401 Fall 2025" at bounding box center [229, 96] width 286 height 24
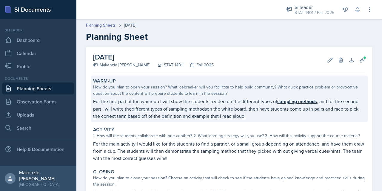
click at [97, 101] on p "For the first part of the warm-up I will show the students a video on the diffe…" at bounding box center [229, 109] width 272 height 22
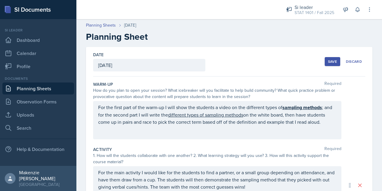
click at [98, 105] on div "For the first part of the warm-up I will show the students a video on the diffe…" at bounding box center [217, 120] width 248 height 38
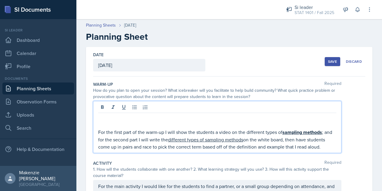
click at [104, 119] on p at bounding box center [217, 117] width 238 height 7
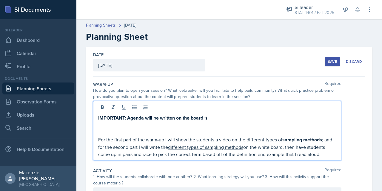
click at [99, 141] on p "For the first part of the warm-up I will show the students a video on the diffe…" at bounding box center [217, 147] width 238 height 22
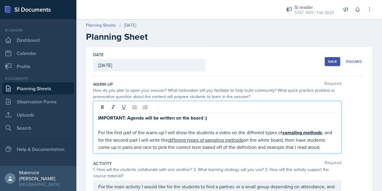
click at [329, 60] on div "Save" at bounding box center [332, 61] width 9 height 5
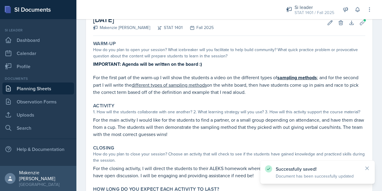
scroll to position [94, 0]
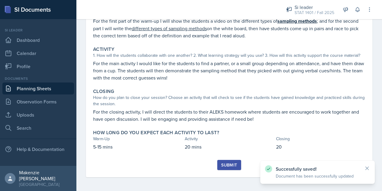
click at [223, 166] on div "Submit" at bounding box center [229, 164] width 16 height 5
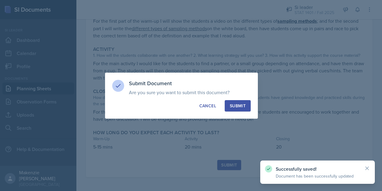
click at [240, 105] on div "Submit" at bounding box center [238, 106] width 16 height 6
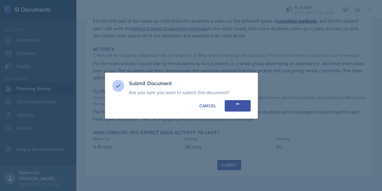
scroll to position [76, 0]
